Goal: Task Accomplishment & Management: Manage account settings

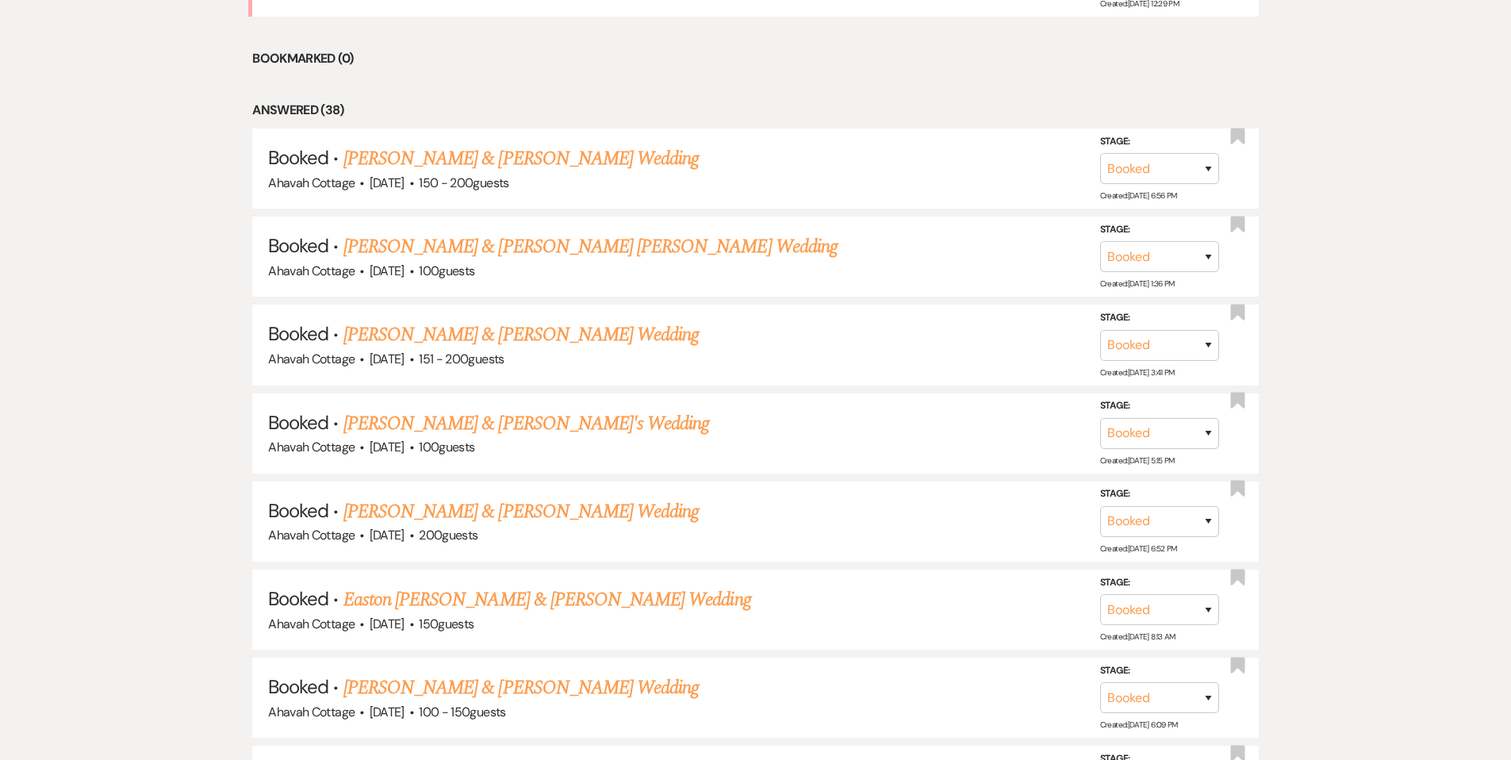
scroll to position [796, 0]
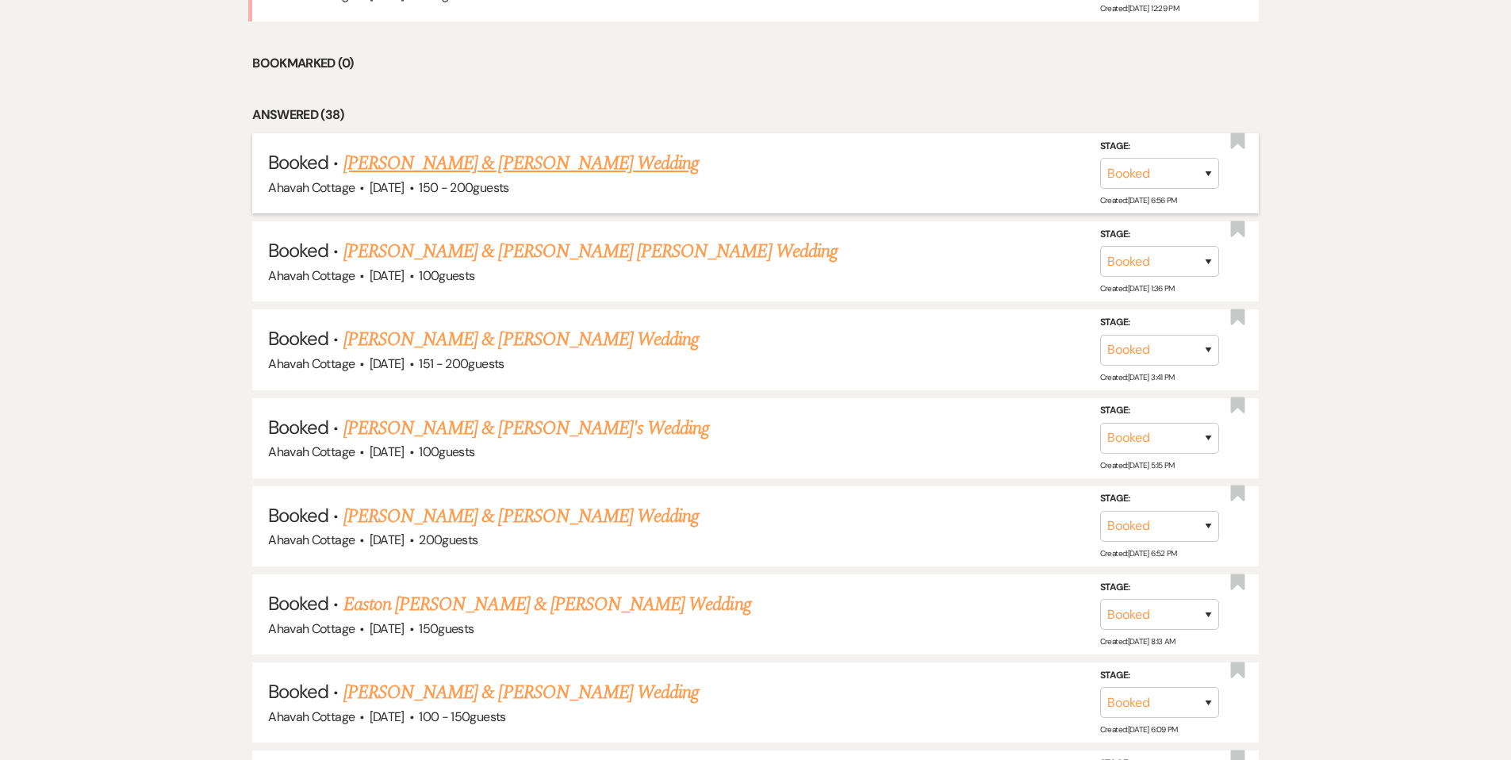
click at [427, 161] on link "[PERSON_NAME] & [PERSON_NAME] Wedding" at bounding box center [520, 163] width 355 height 29
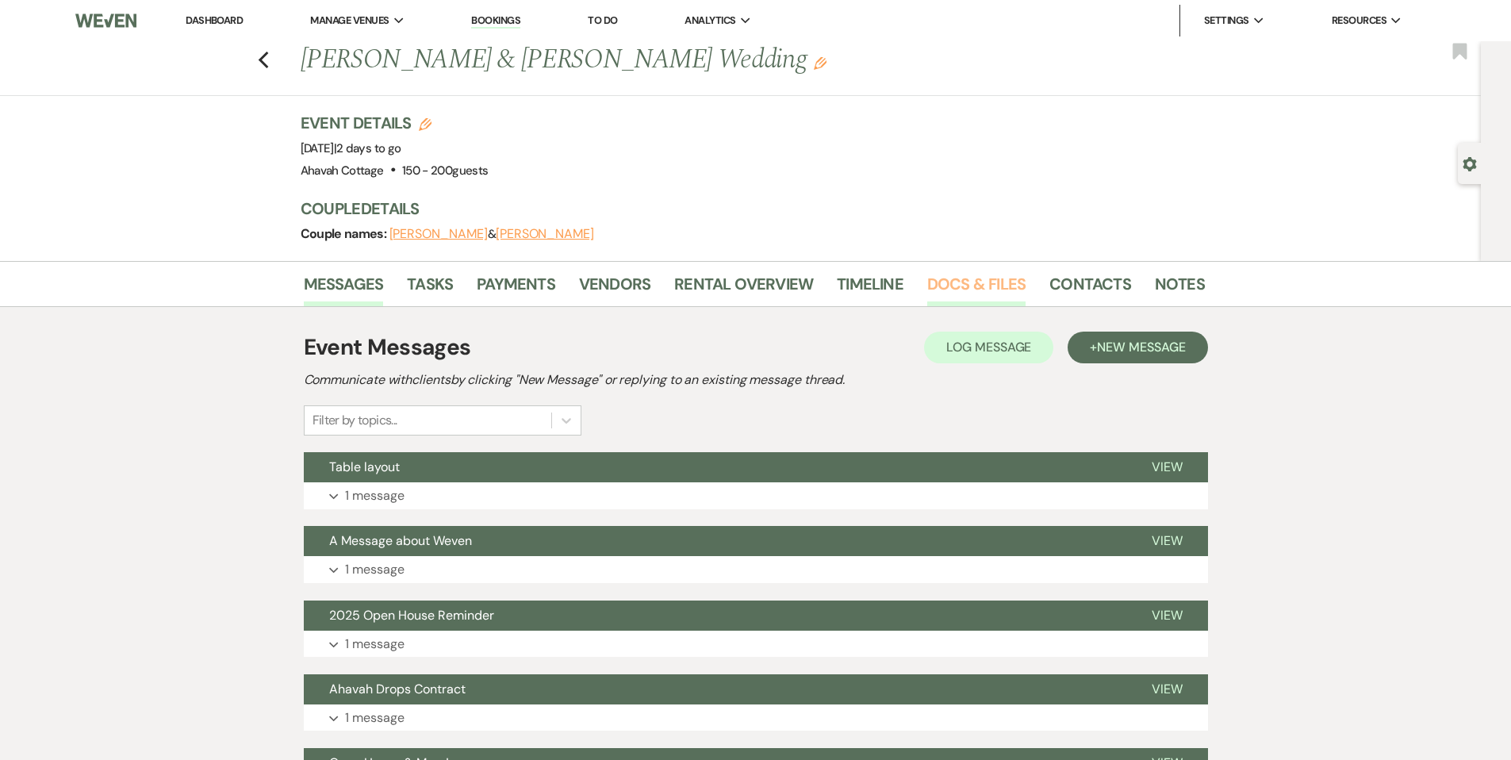
click at [965, 282] on link "Docs & Files" at bounding box center [976, 288] width 98 height 35
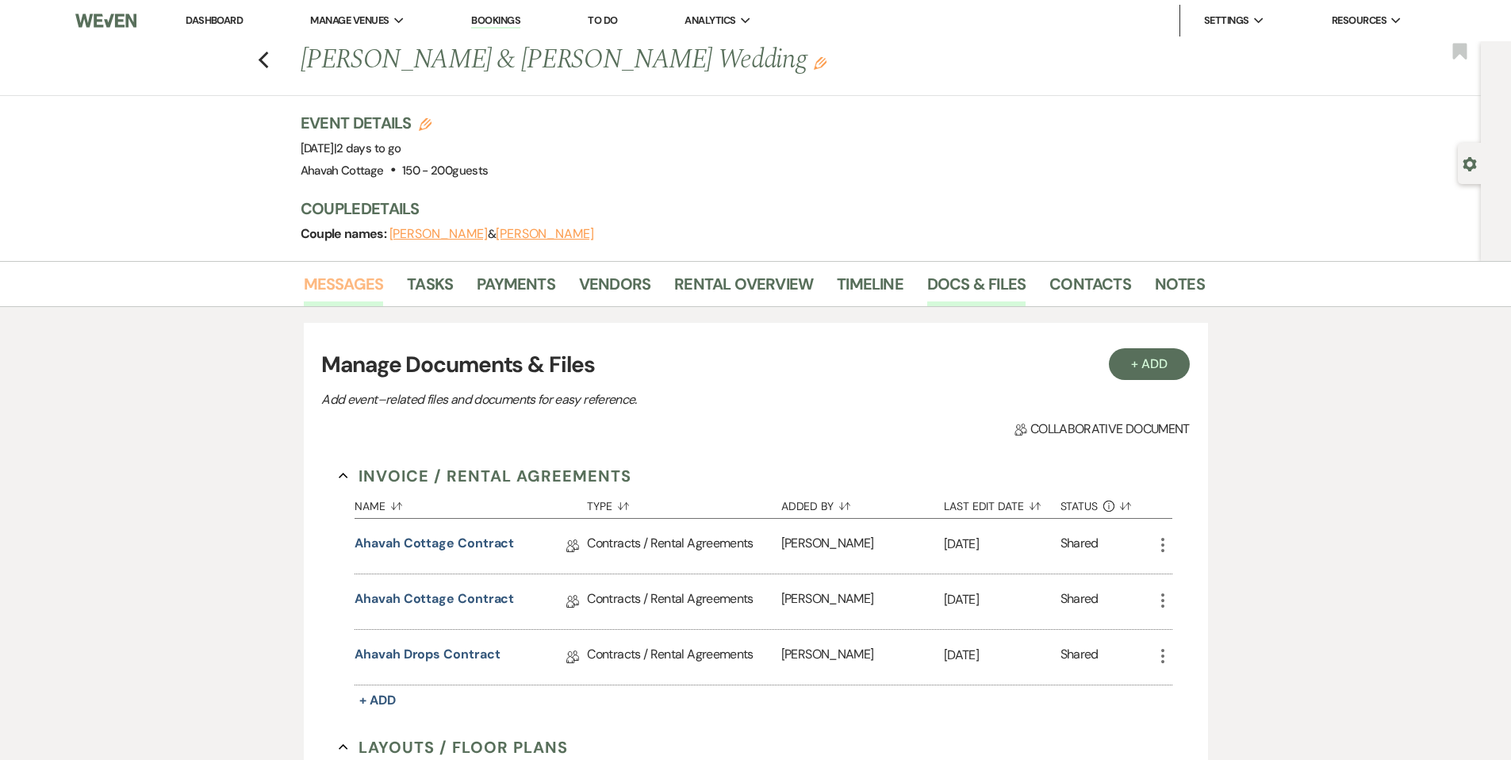
click at [338, 280] on link "Messages" at bounding box center [344, 288] width 80 height 35
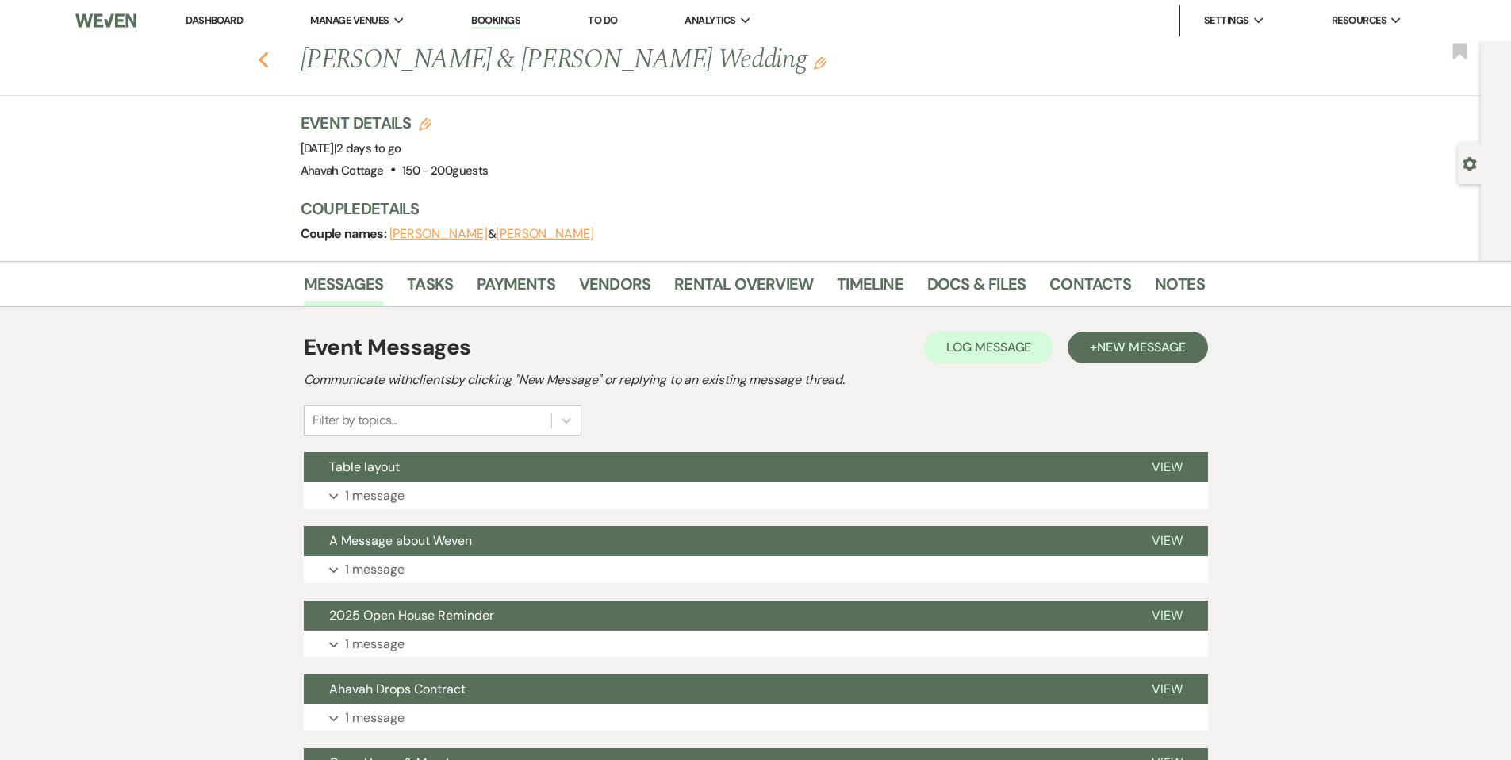
click at [268, 56] on use "button" at bounding box center [263, 60] width 10 height 17
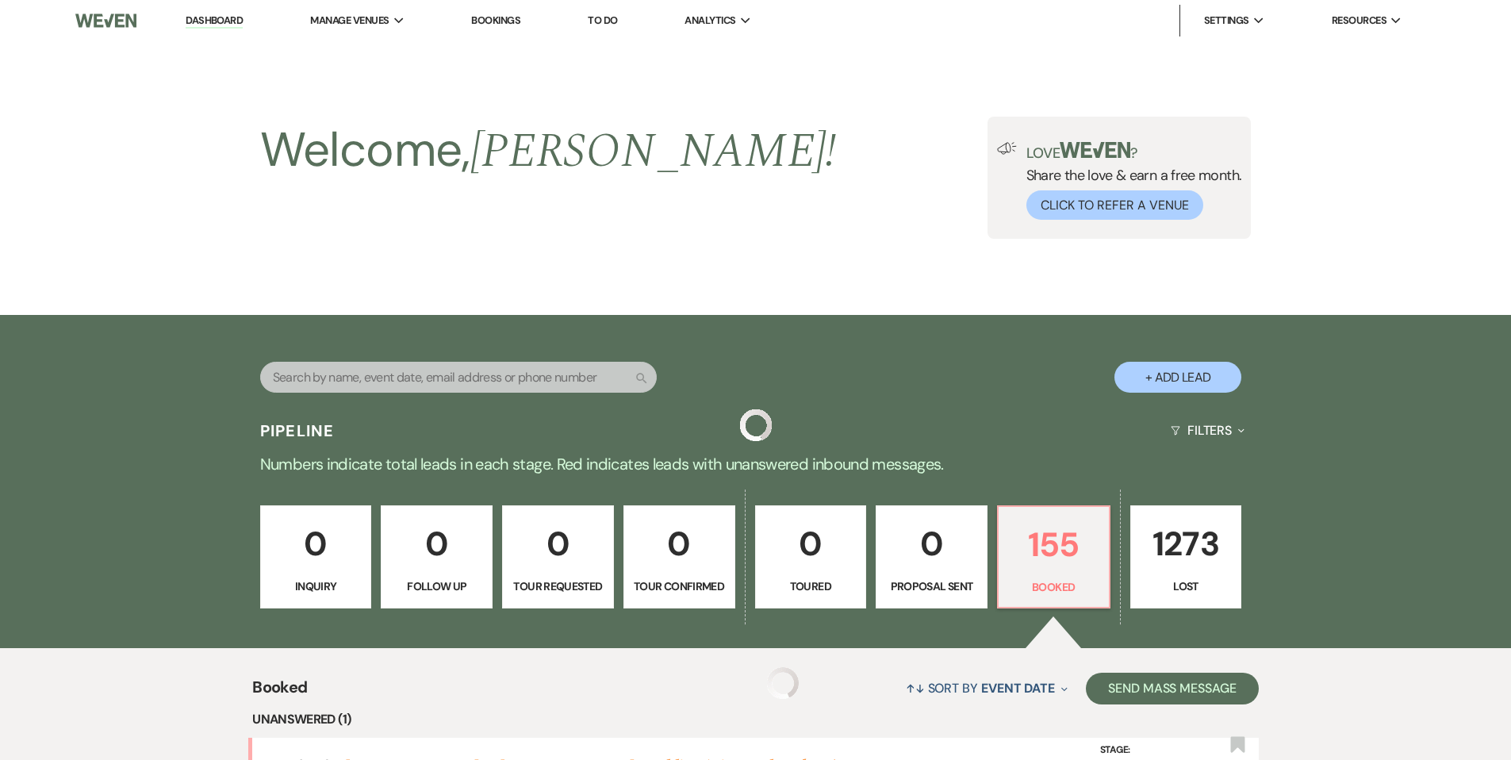
scroll to position [796, 0]
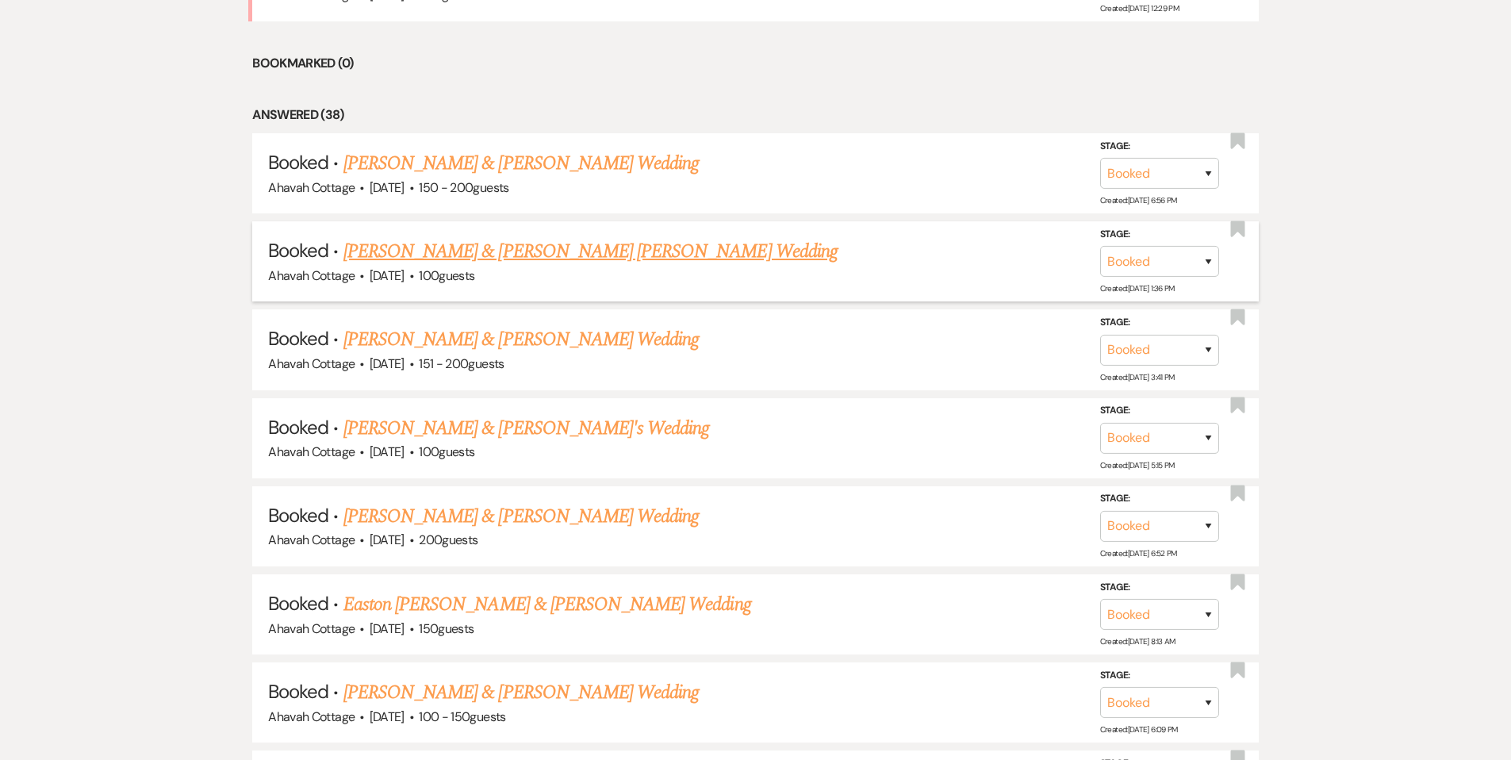
click at [493, 253] on link "[PERSON_NAME] & [PERSON_NAME] [PERSON_NAME] Wedding" at bounding box center [590, 251] width 494 height 29
